Goal: Check status: Check status

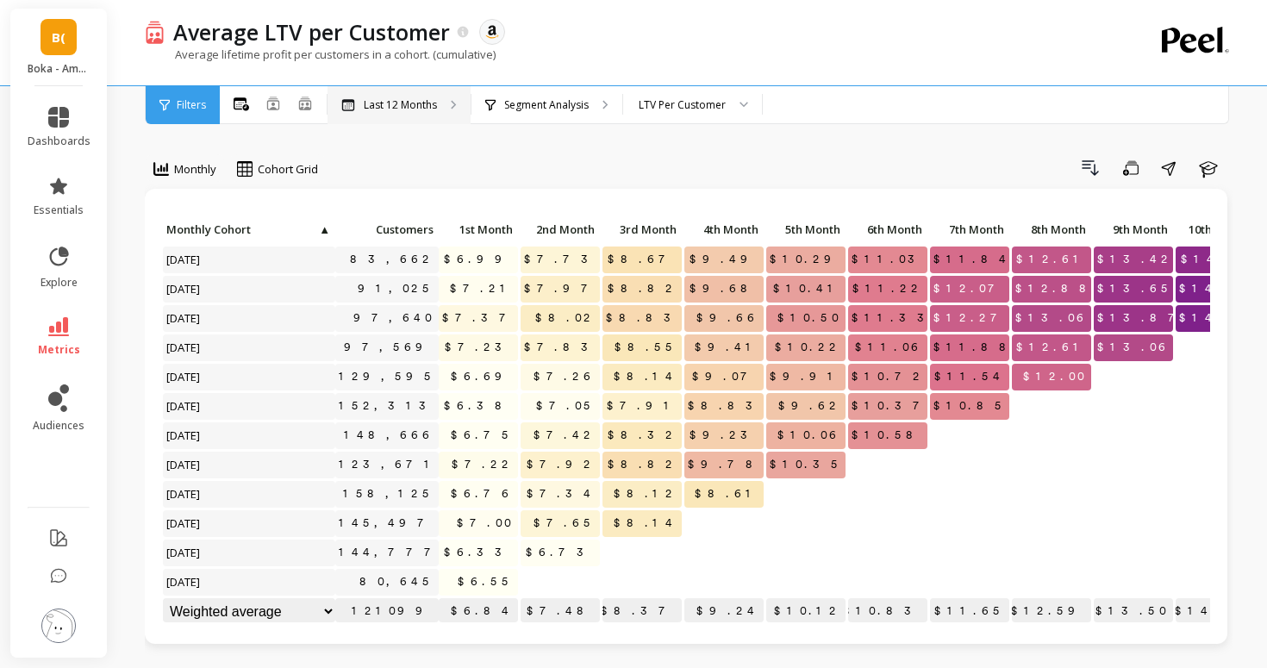
click at [414, 109] on p "Last 12 Months" at bounding box center [400, 105] width 73 height 14
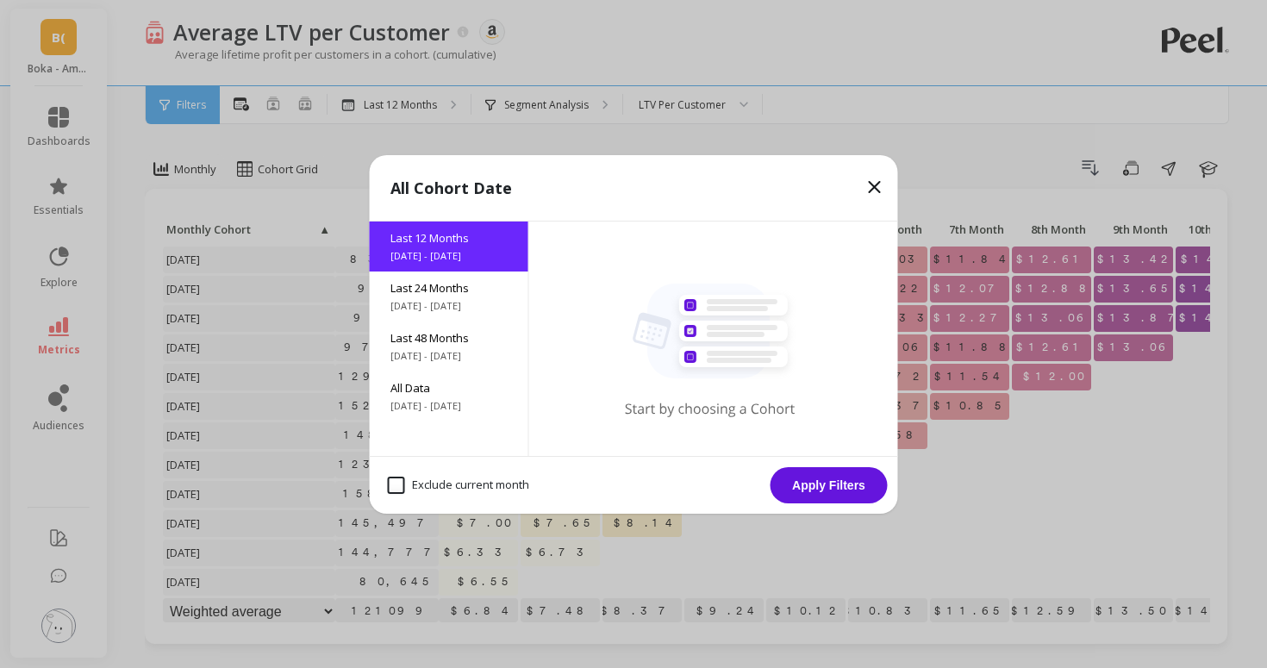
click at [434, 484] on month "Exclude current month" at bounding box center [458, 485] width 141 height 17
checkbox month "true"
click at [831, 476] on button "Apply Filters" at bounding box center [829, 485] width 117 height 36
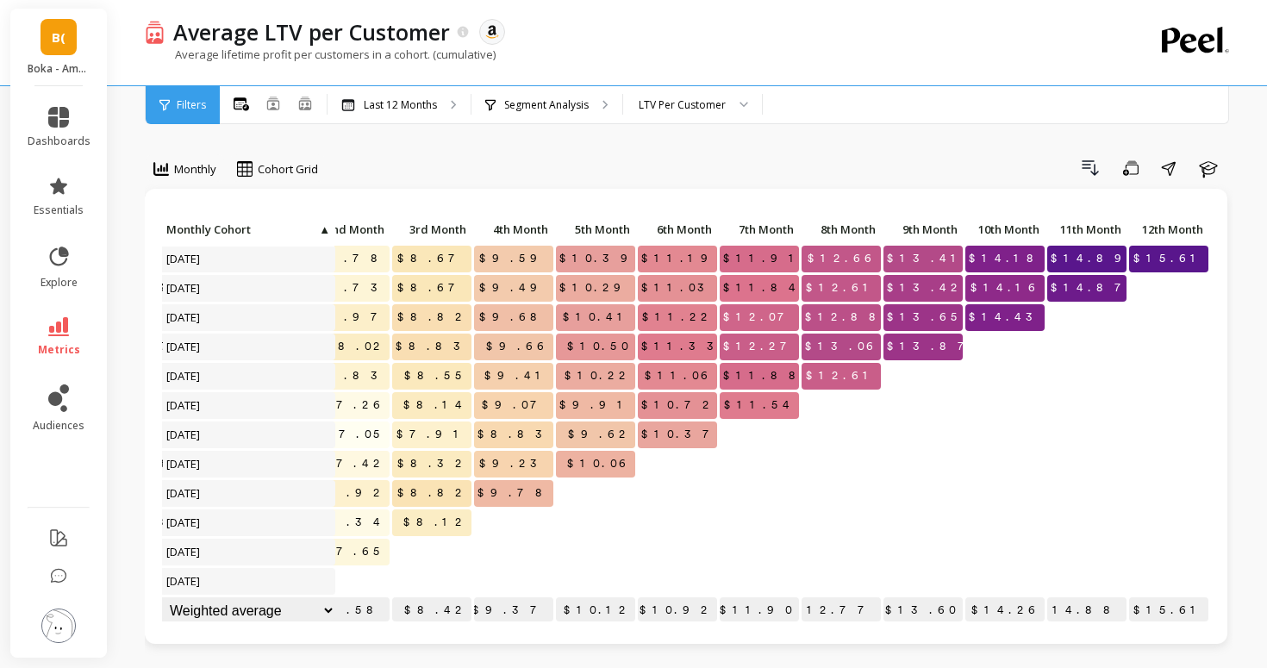
scroll to position [1, 0]
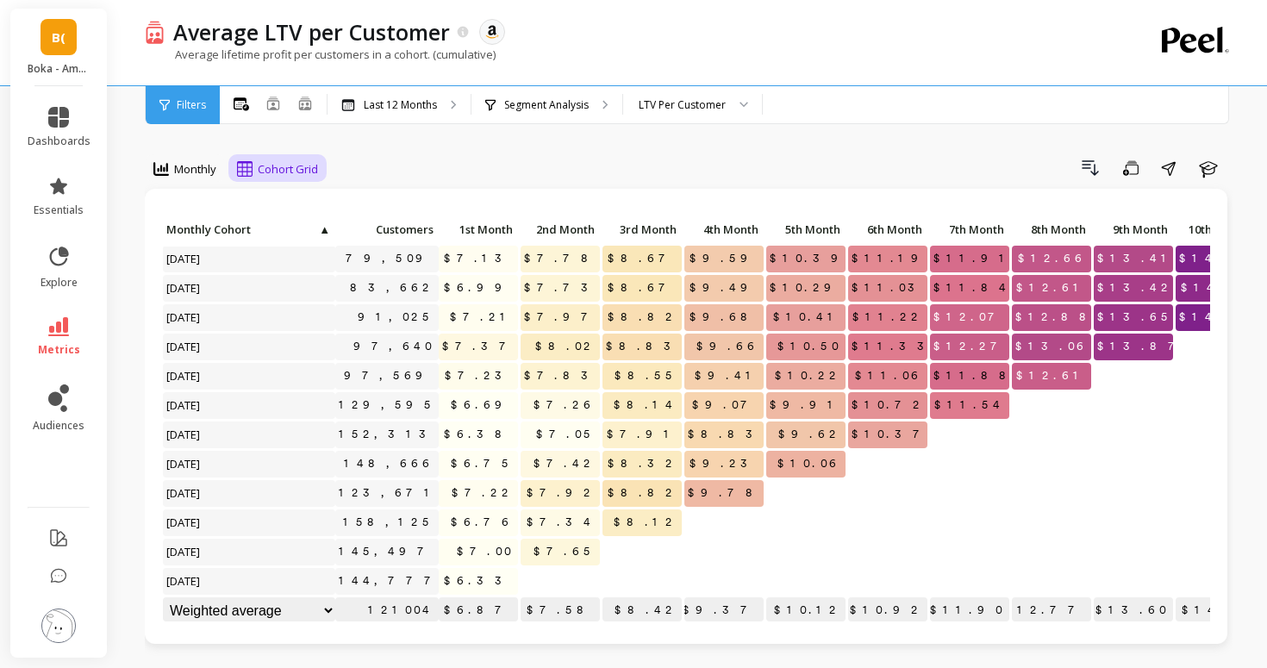
click at [253, 167] on icon at bounding box center [245, 169] width 16 height 16
click at [255, 235] on icon at bounding box center [251, 241] width 16 height 12
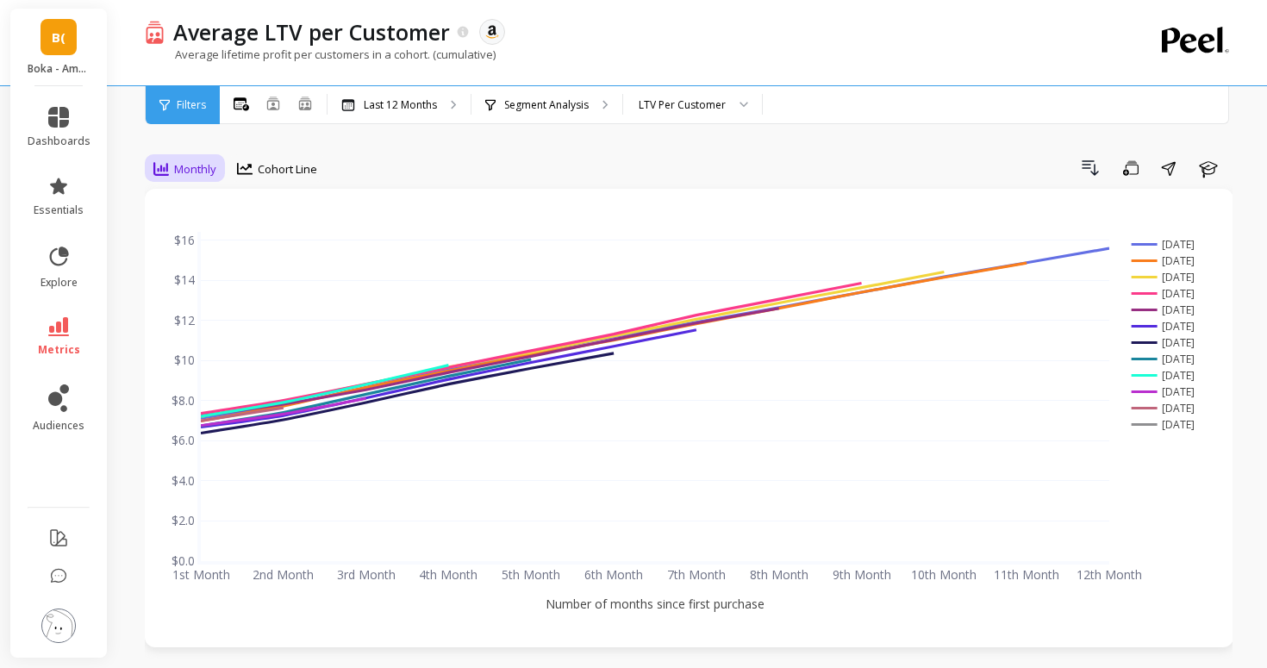
click at [182, 172] on span "Monthly" at bounding box center [195, 169] width 42 height 16
click at [386, 89] on div "Last 12 Months" at bounding box center [399, 105] width 143 height 38
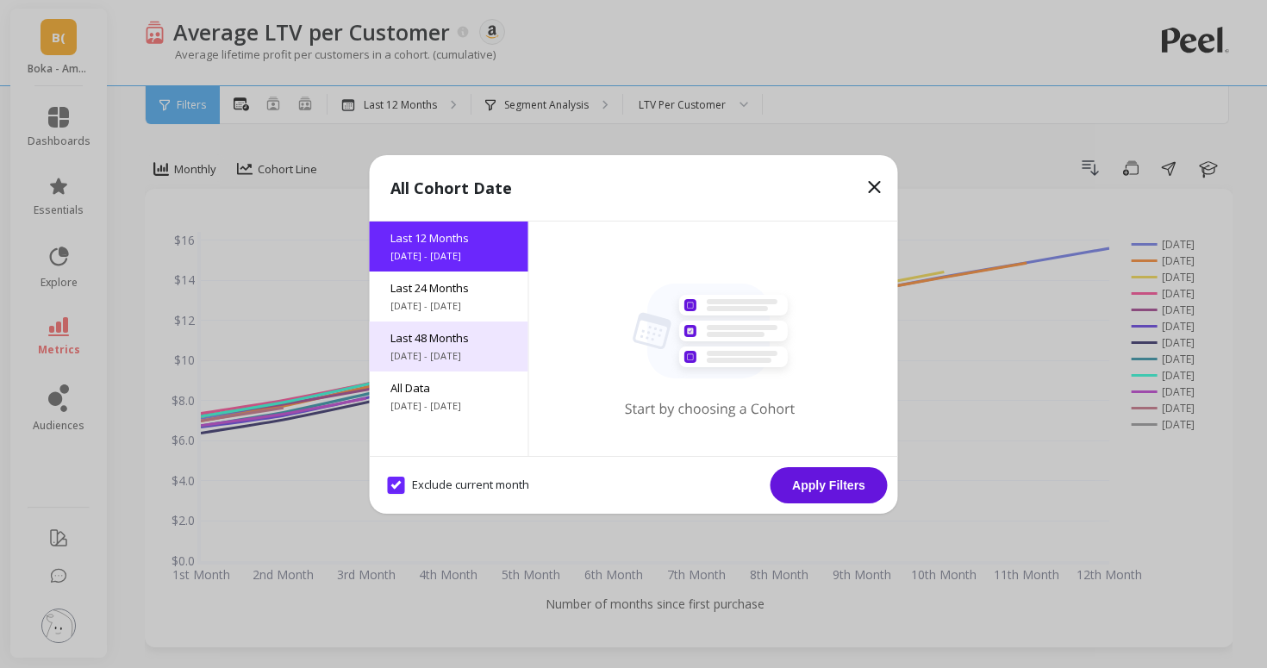
click at [428, 332] on span "Last 48 Months" at bounding box center [449, 338] width 117 height 16
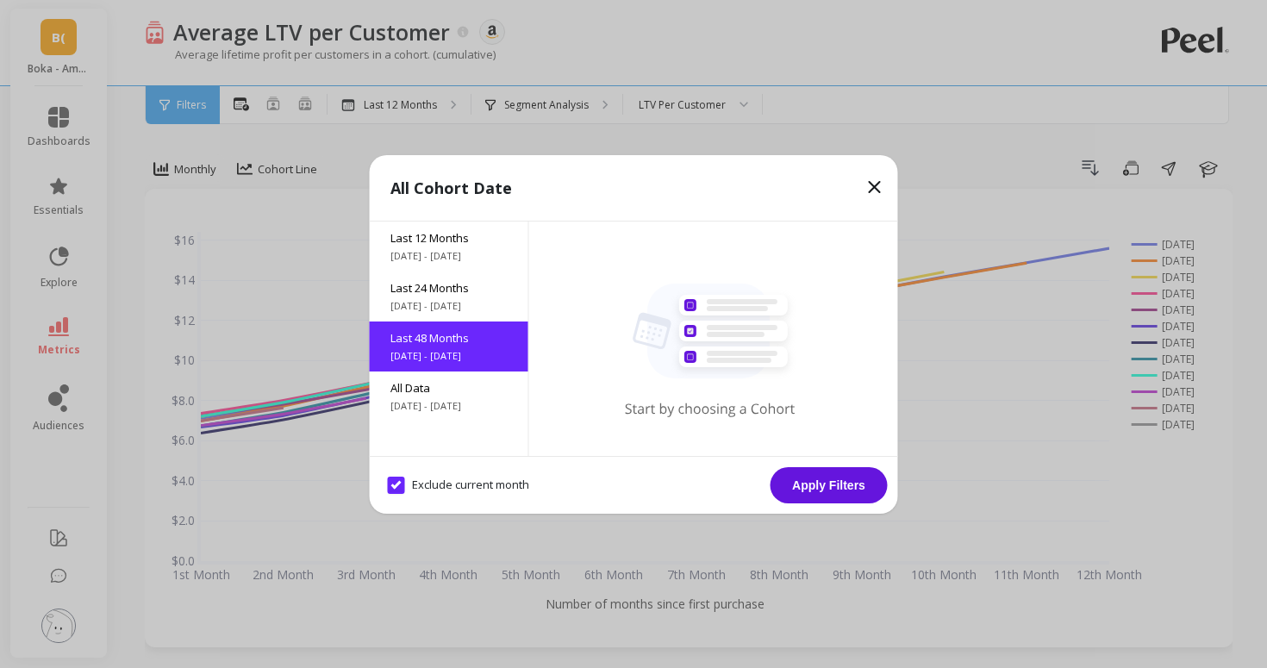
click at [807, 490] on button "Apply Filters" at bounding box center [829, 485] width 117 height 36
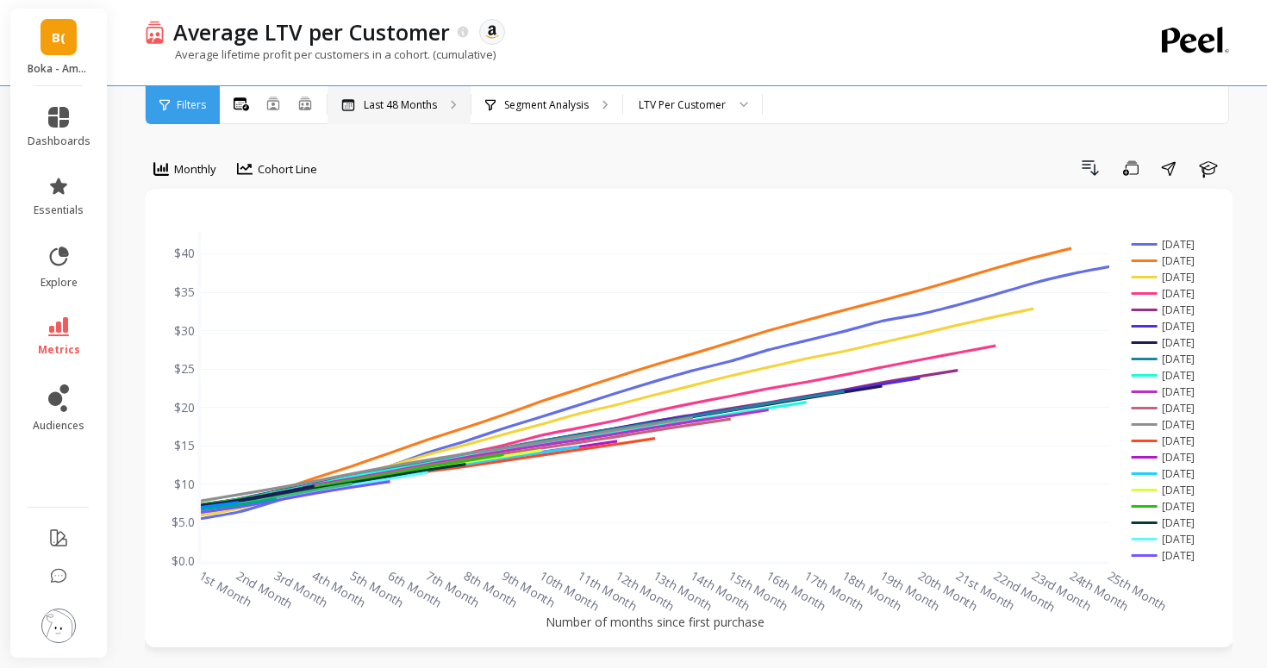
click at [386, 103] on p "Last 48 Months" at bounding box center [400, 105] width 73 height 14
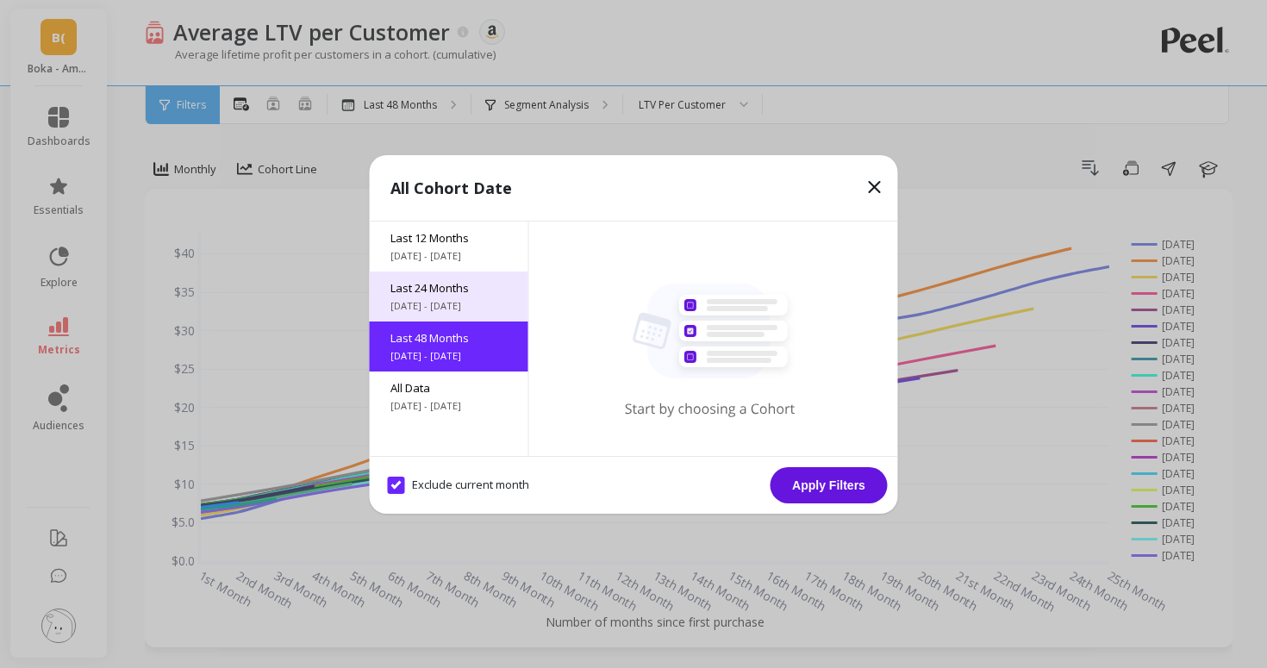
click at [451, 294] on span "Last 24 Months" at bounding box center [449, 288] width 117 height 16
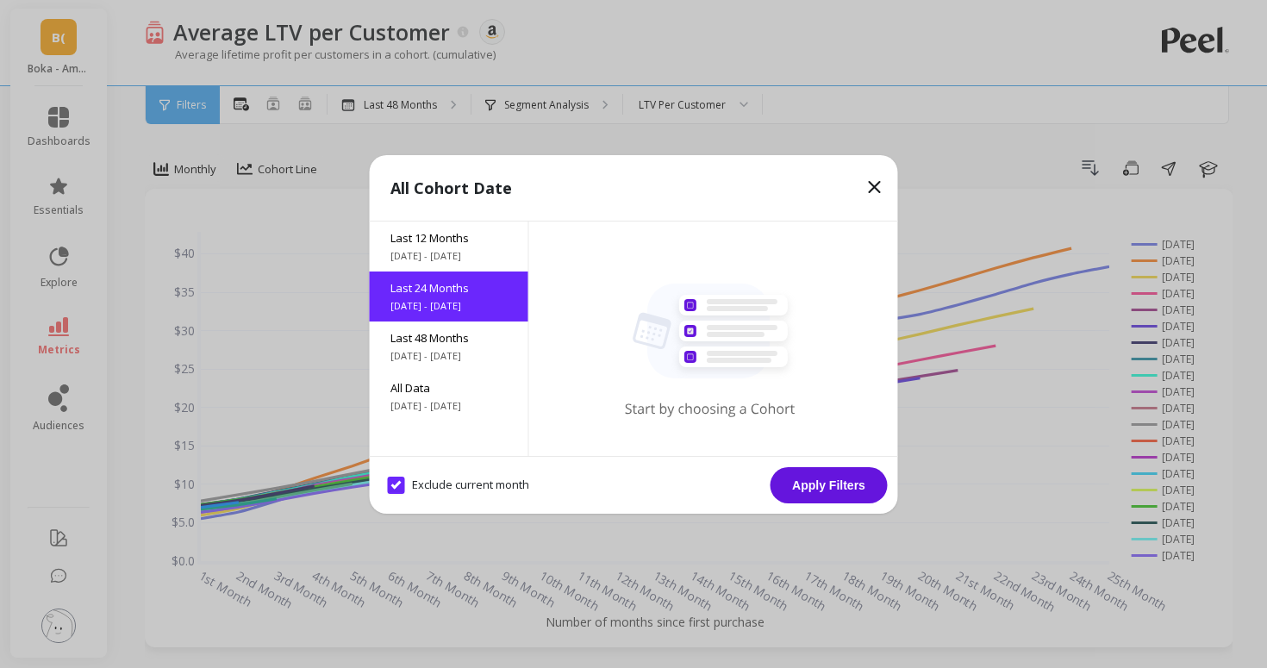
click at [858, 482] on button "Apply Filters" at bounding box center [829, 485] width 117 height 36
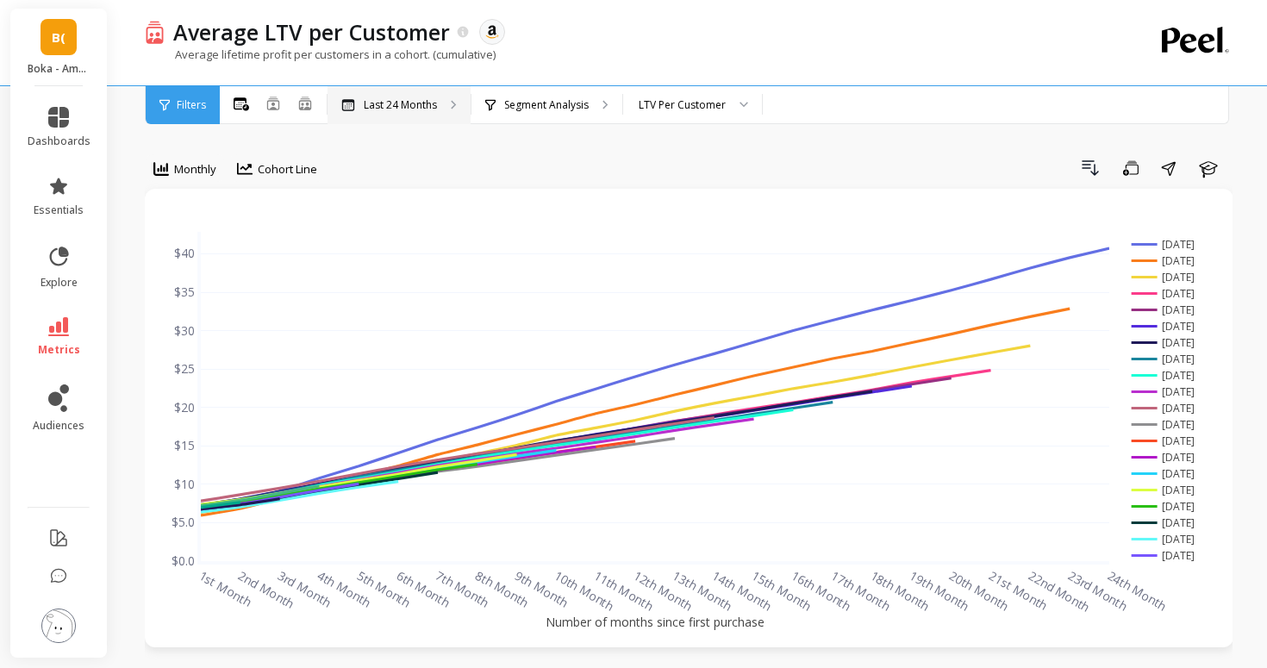
click at [360, 108] on div "Last 24 Months" at bounding box center [389, 105] width 96 height 14
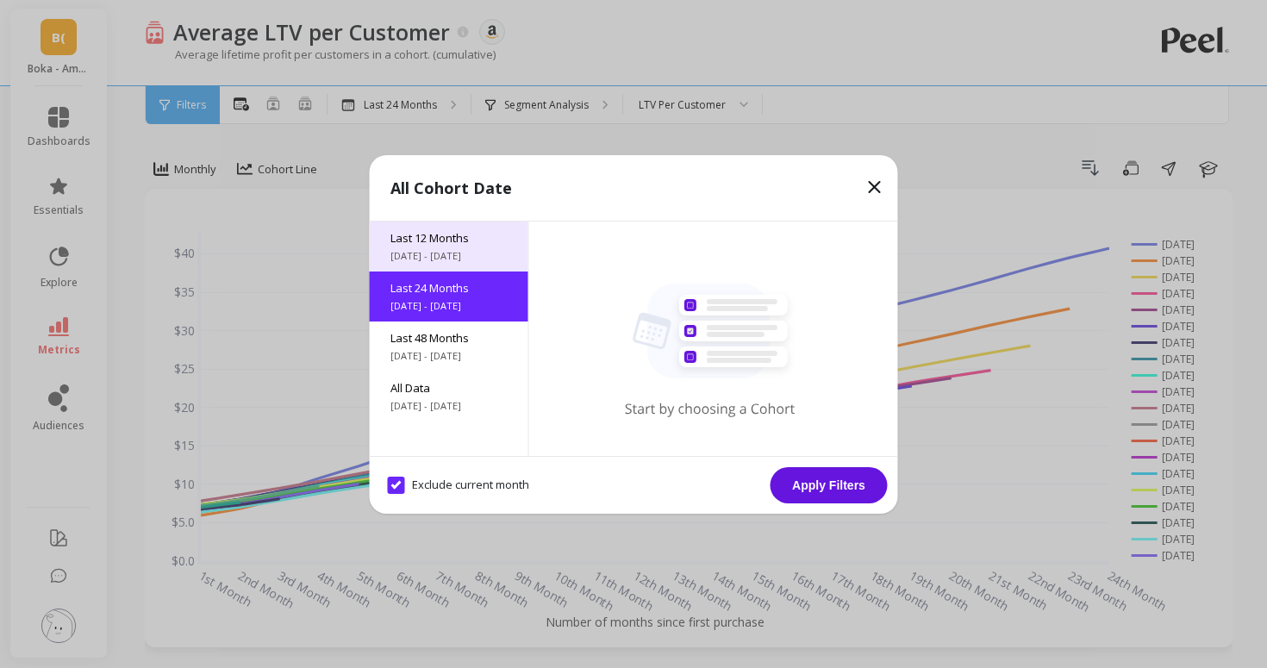
click at [473, 231] on span "Last 12 Months" at bounding box center [449, 238] width 117 height 16
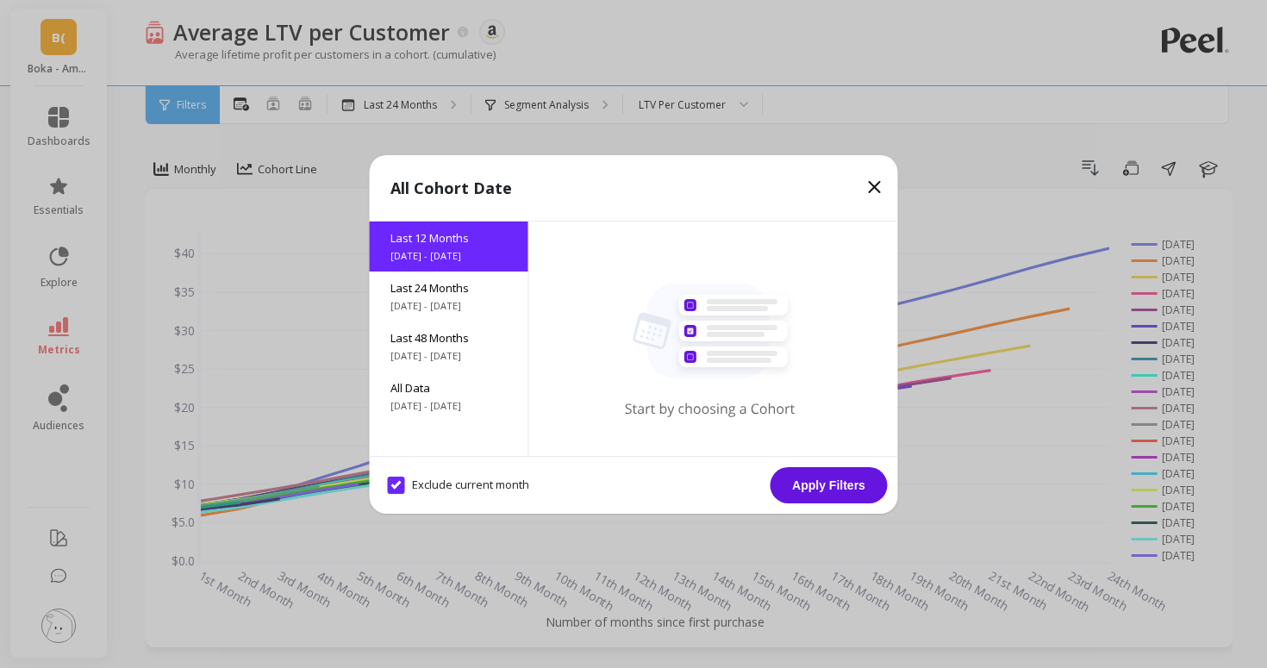
click at [817, 478] on button "Apply Filters" at bounding box center [829, 485] width 117 height 36
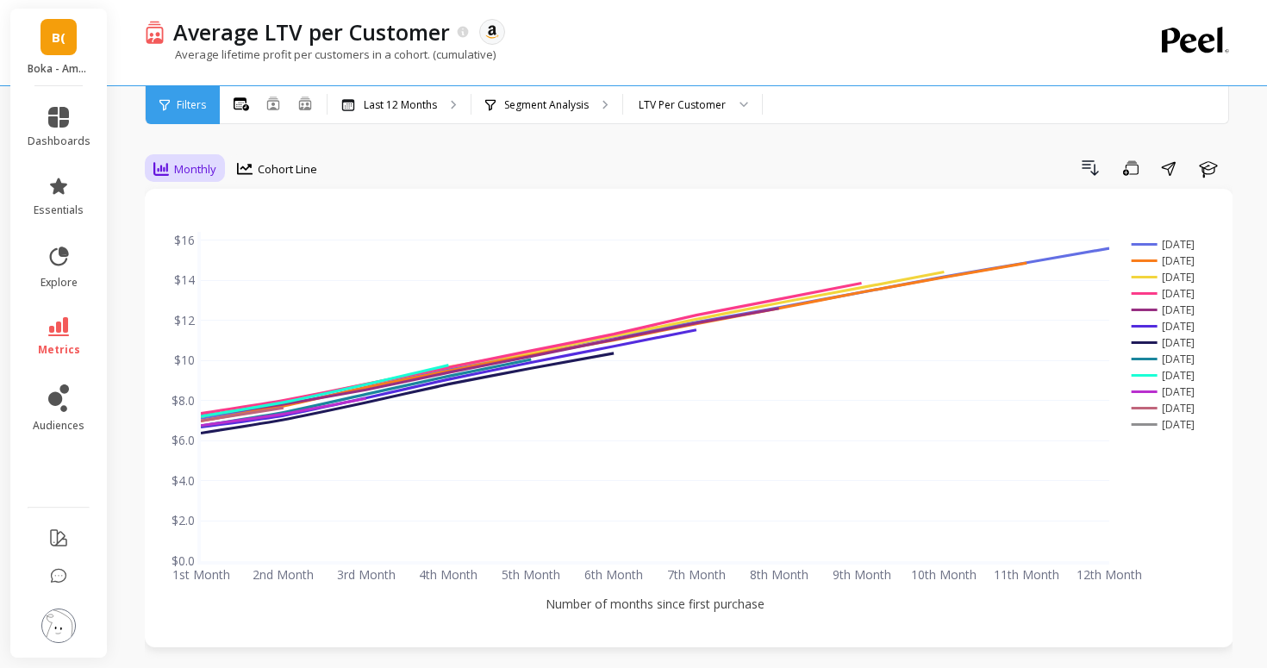
click at [203, 170] on span "Monthly" at bounding box center [195, 169] width 42 height 16
click at [207, 266] on div "Yearly" at bounding box center [208, 274] width 98 height 16
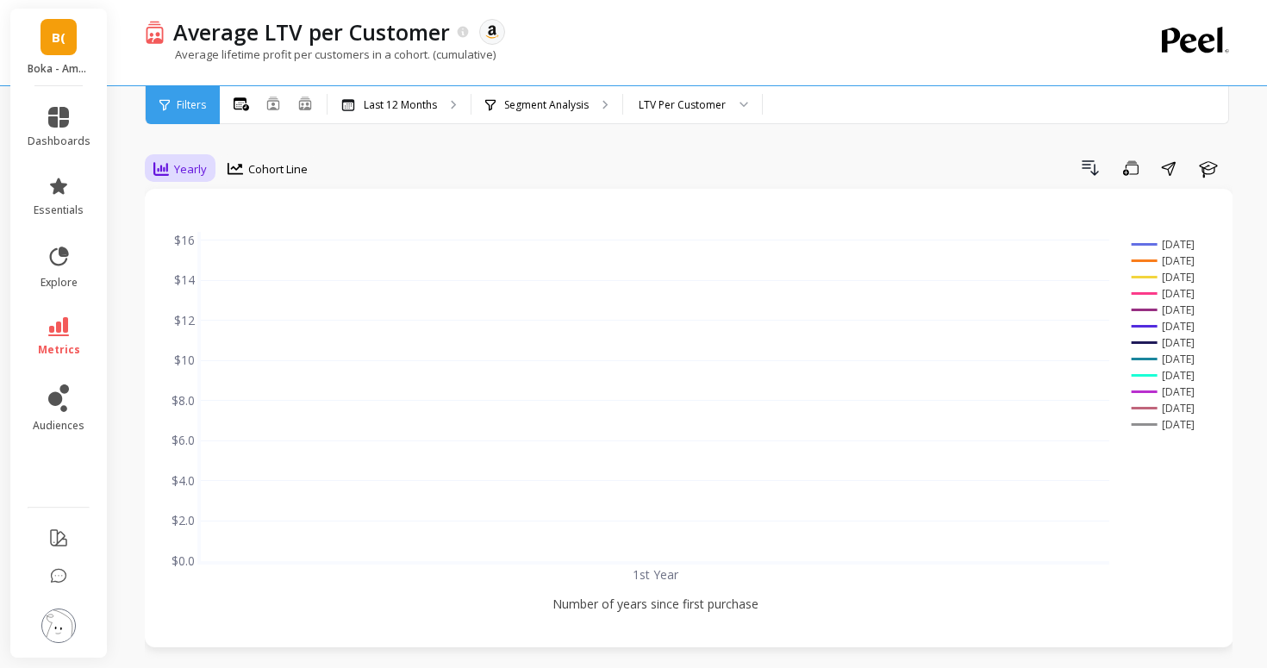
click at [192, 174] on span "Yearly" at bounding box center [190, 169] width 33 height 16
click at [191, 239] on div "Quarterly" at bounding box center [208, 241] width 98 height 16
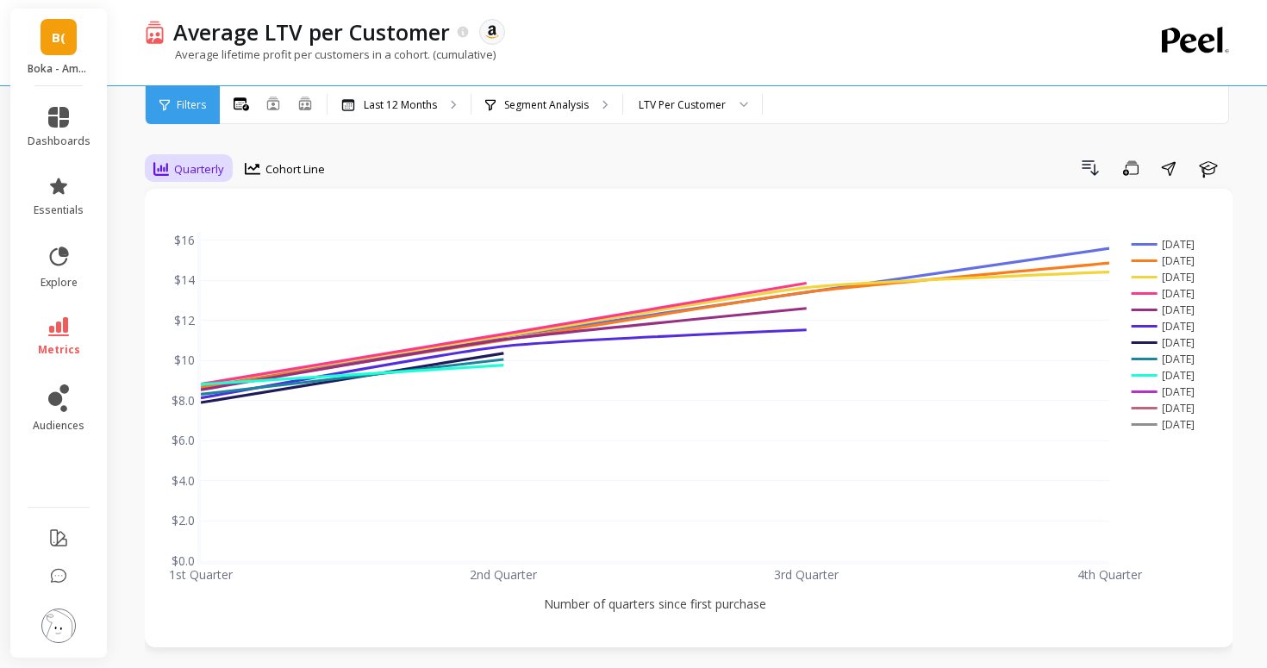
click at [191, 172] on span "Quarterly" at bounding box center [199, 169] width 50 height 16
click at [197, 212] on div "Monthly" at bounding box center [208, 208] width 98 height 16
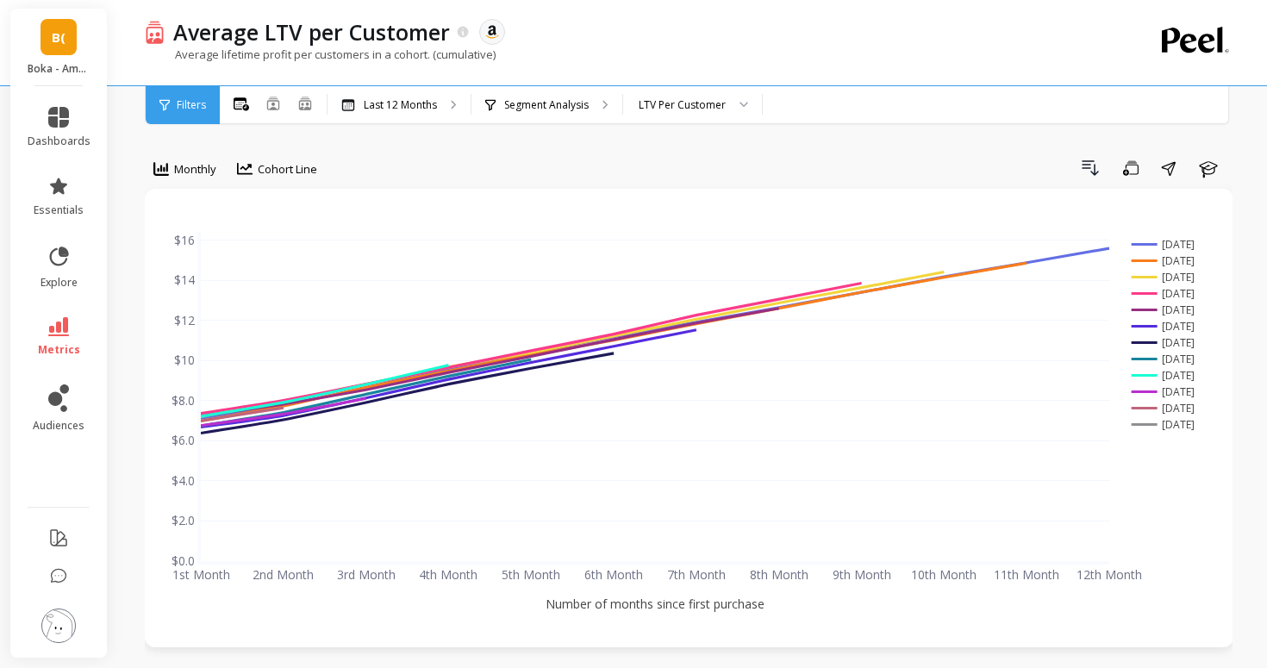
scroll to position [2, 0]
